Goal: Information Seeking & Learning: Learn about a topic

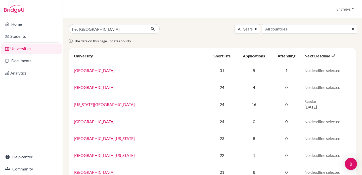
type input "hec [GEOGRAPHIC_DATA]"
click at [153, 29] on button "submit" at bounding box center [152, 29] width 13 height 10
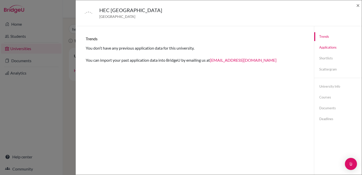
click at [337, 45] on link "Applications" at bounding box center [338, 47] width 48 height 9
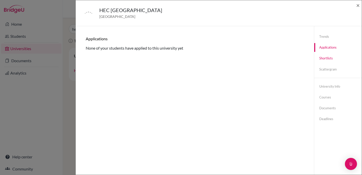
click at [329, 54] on link "Shortlists" at bounding box center [338, 58] width 48 height 9
click at [329, 61] on link "Shortlists" at bounding box center [338, 58] width 48 height 9
click at [329, 69] on link "Scattergram" at bounding box center [338, 69] width 48 height 9
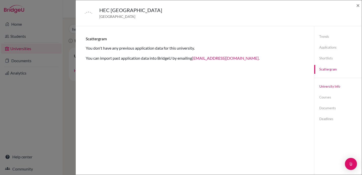
click at [329, 84] on link "University info" at bounding box center [338, 86] width 48 height 9
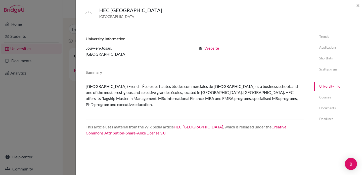
click at [212, 47] on link "Website" at bounding box center [211, 48] width 15 height 5
